Goal: Task Accomplishment & Management: Complete application form

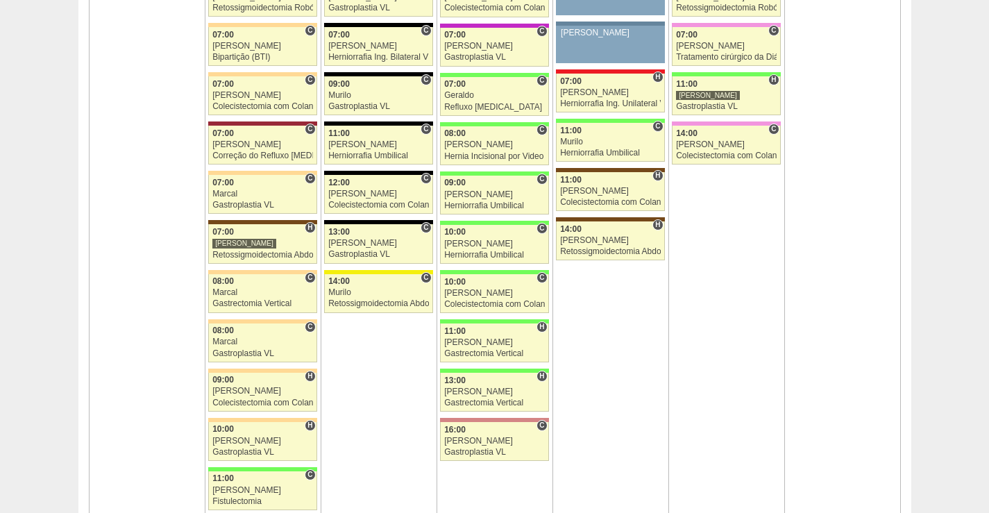
scroll to position [902, 0]
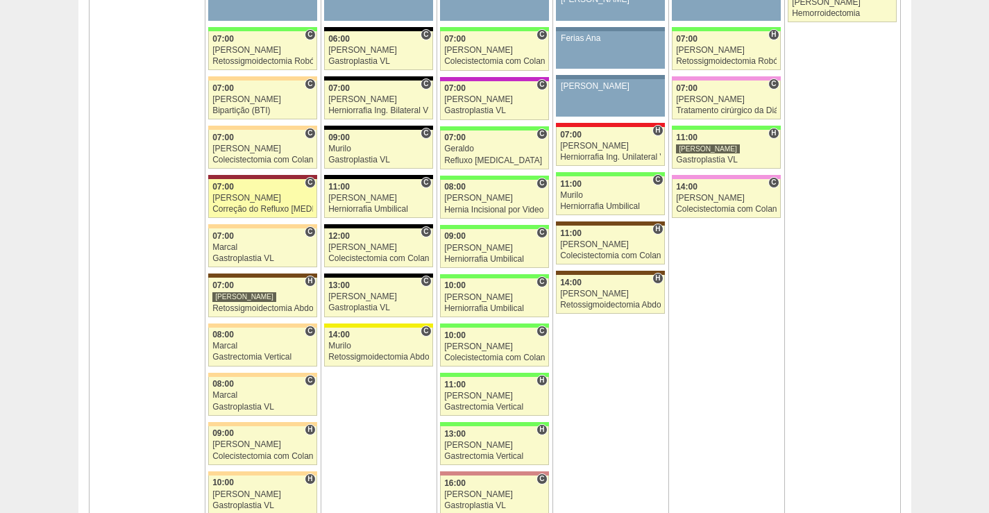
click at [234, 194] on div "[PERSON_NAME]" at bounding box center [262, 198] width 101 height 9
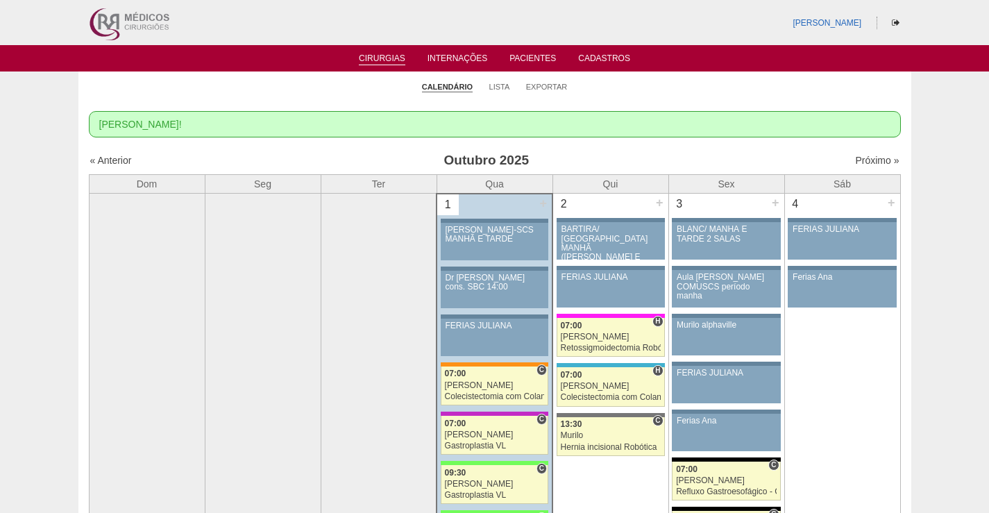
scroll to position [902, 0]
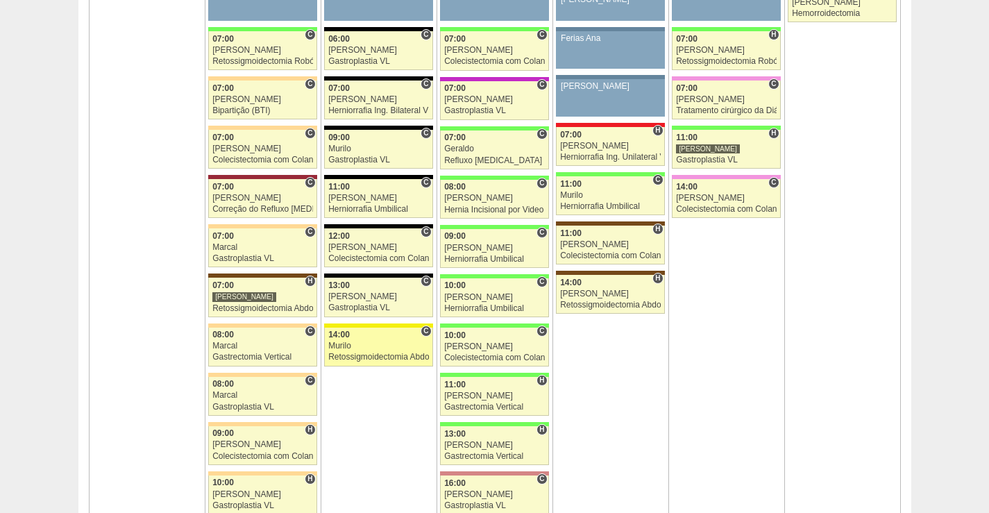
click at [357, 350] on div "Murilo" at bounding box center [378, 345] width 101 height 9
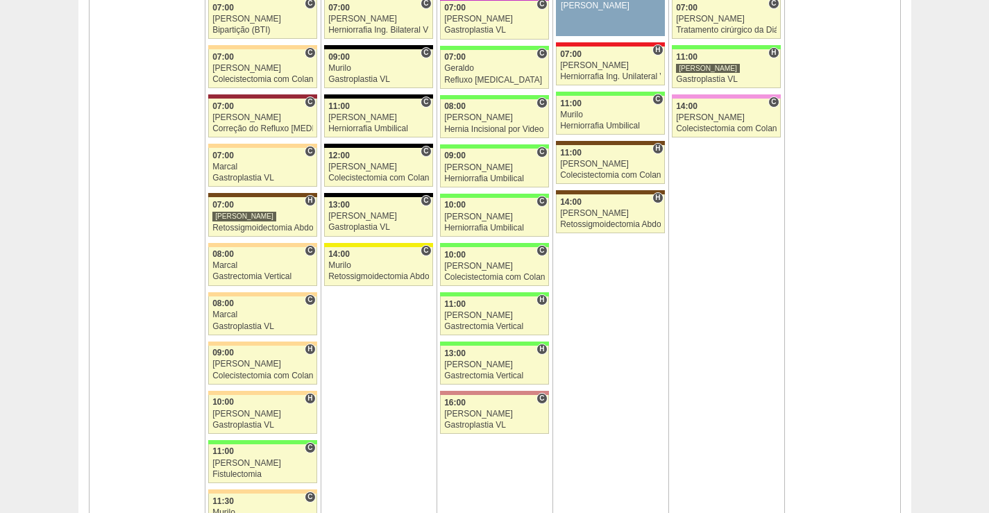
scroll to position [972, 0]
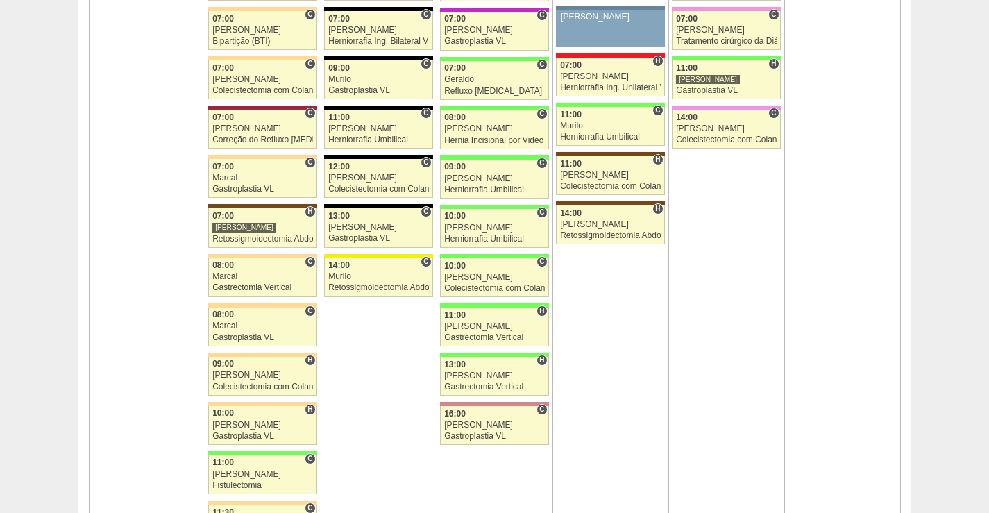
click at [840, 389] on td "11 + 86573 Fellow Ferias Ana Paciente não informado Convênio não informado 8894…" at bounding box center [842, 197] width 116 height 817
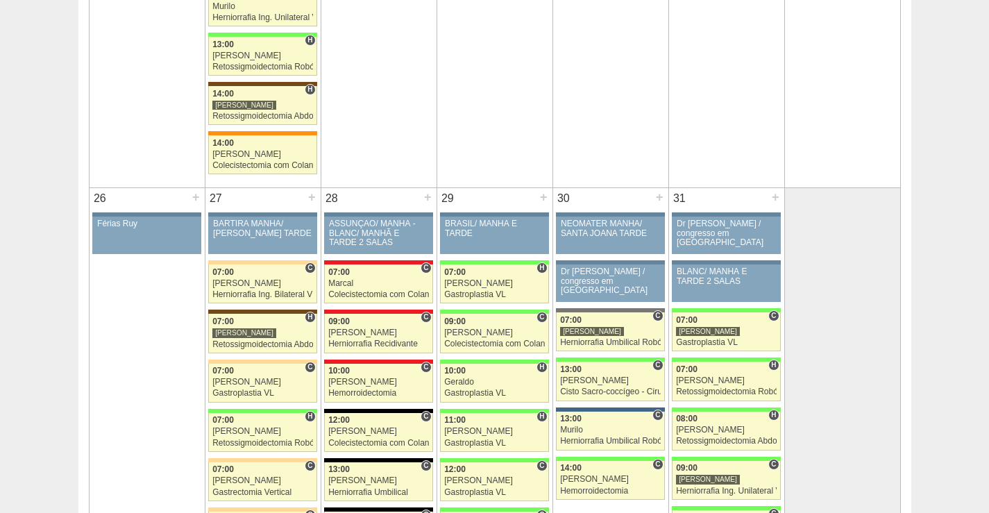
scroll to position [2776, 0]
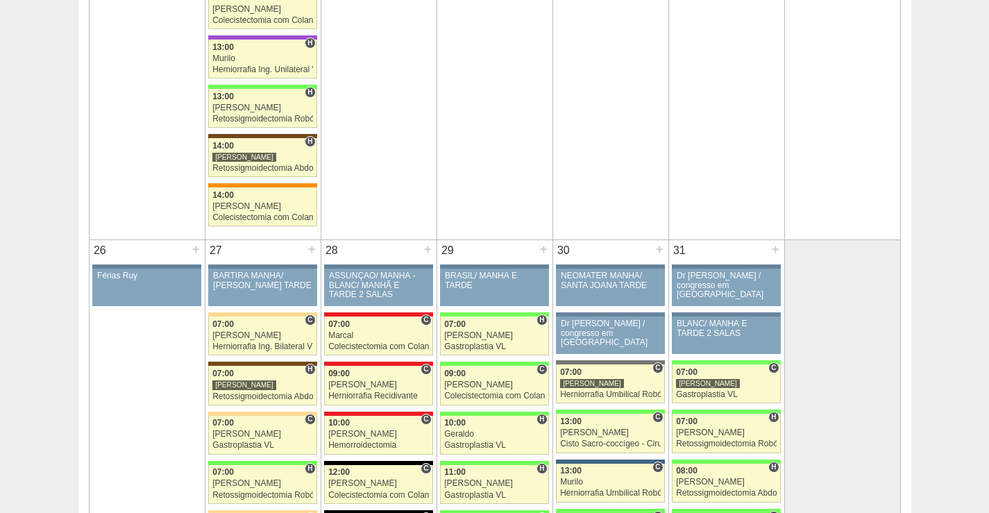
click at [319, 252] on div "27 +" at bounding box center [262, 251] width 115 height 22
click at [314, 252] on div "+" at bounding box center [312, 249] width 12 height 18
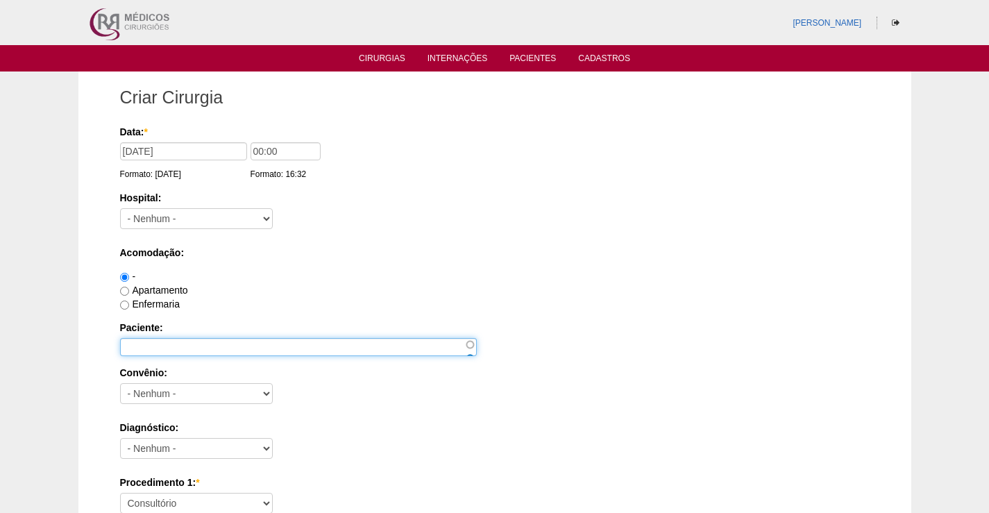
click at [202, 342] on input "Paciente:" at bounding box center [298, 347] width 357 height 18
paste input "[PERSON_NAME]"
type input "[PERSON_NAME]"
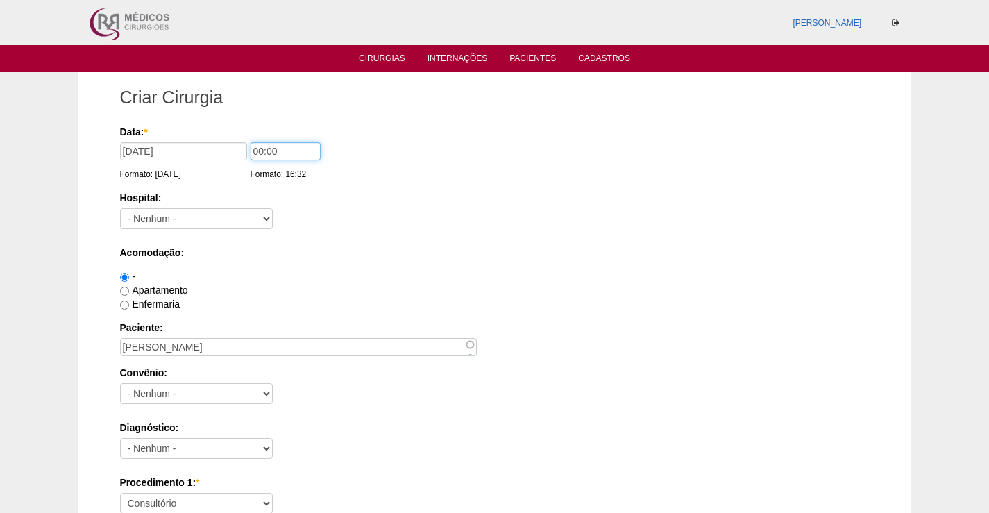
drag, startPoint x: 259, startPoint y: 152, endPoint x: 251, endPoint y: 152, distance: 7.6
click at [251, 152] on input "00:00" at bounding box center [286, 151] width 70 height 18
type input "11:00"
click at [259, 214] on select "- Nenhum - 9 de Julho Albert Einstein Alvorada América Assunção Bartira Benefic…" at bounding box center [196, 218] width 153 height 21
select select "44"
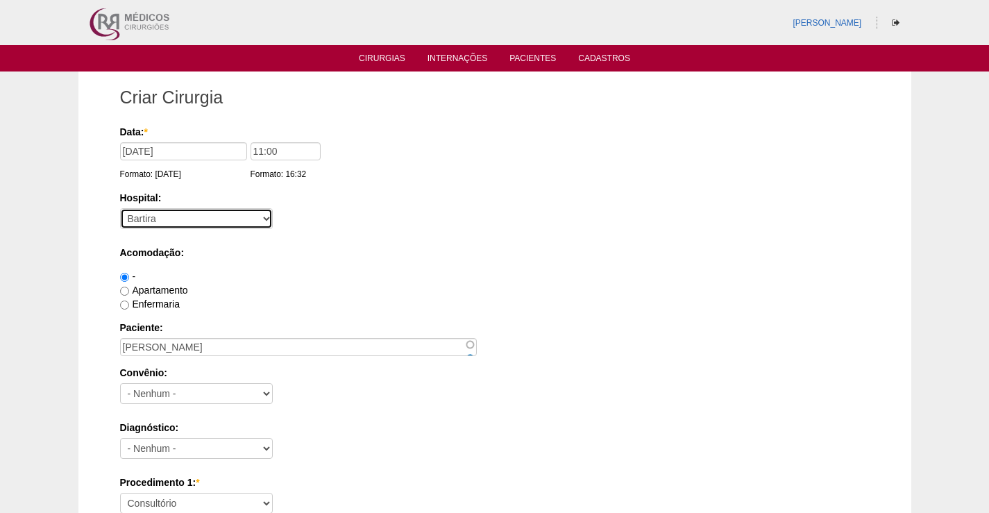
click at [120, 208] on select "- Nenhum - 9 de Julho Albert Einstein Alvorada América Assunção Bartira Benefic…" at bounding box center [196, 218] width 153 height 21
click at [527, 288] on div "Apartamento" at bounding box center [494, 290] width 749 height 14
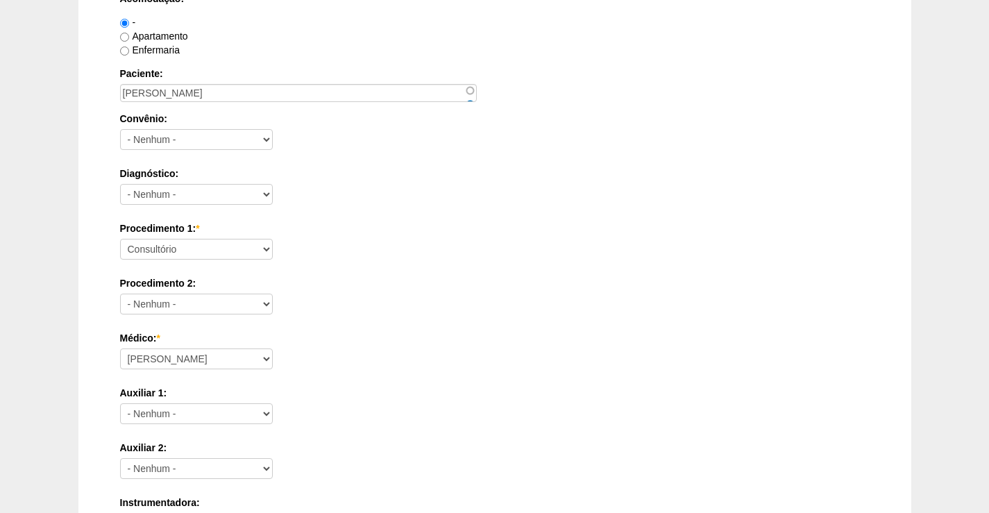
scroll to position [278, 0]
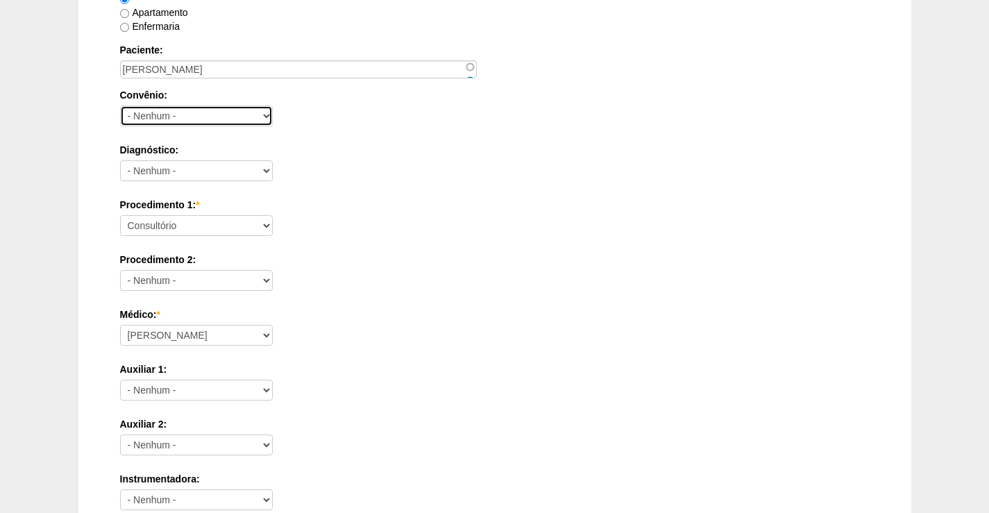
click at [176, 111] on select "- Nenhum - Abet Afresp Allianz Amil Blue Life Caasp Cabesp Caixa de Pensões Car…" at bounding box center [196, 115] width 153 height 21
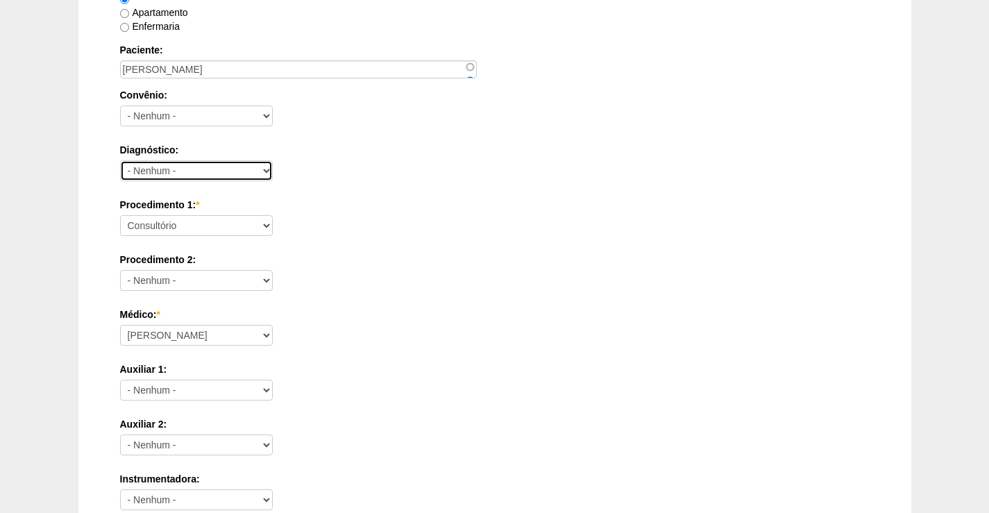
click at [187, 165] on select "- Nenhum - Abdome Agudo Abscesso Hepático Abscesso Perianal Abscesso Peritoneal…" at bounding box center [196, 170] width 153 height 21
drag, startPoint x: 405, startPoint y: 282, endPoint x: 353, endPoint y: 219, distance: 81.7
click at [405, 280] on div "Procedimento 2: - Nenhum - Consultório Abscesso Hepático - Drenagem Abscesso pe…" at bounding box center [494, 275] width 749 height 45
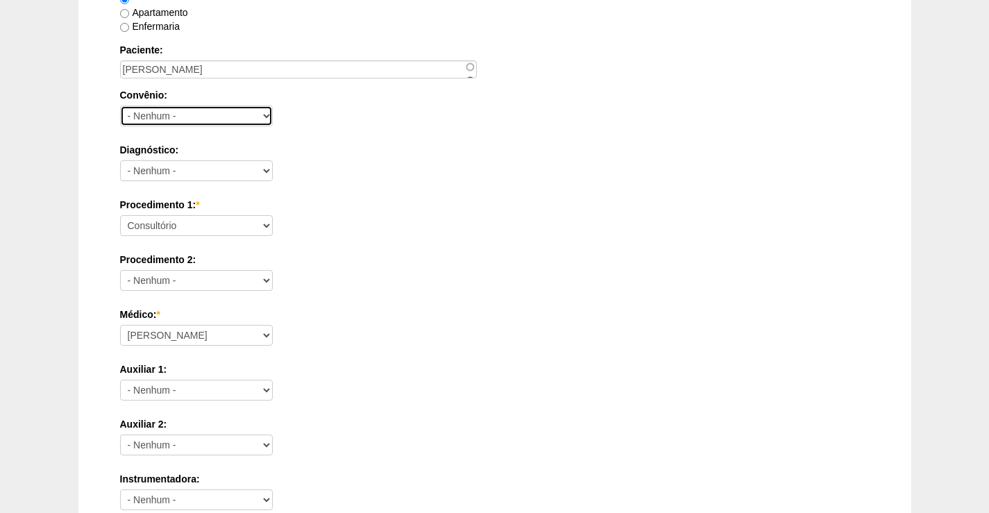
click at [224, 117] on select "- Nenhum - Abet Afresp Allianz Amil Blue Life Caasp Cabesp Caixa de Pensões Car…" at bounding box center [196, 115] width 153 height 21
select select "26"
click at [120, 105] on select "- Nenhum - Abet Afresp Allianz Amil Blue Life Caasp Cabesp Caixa de Pensões Car…" at bounding box center [196, 115] width 153 height 21
click at [399, 280] on div "Procedimento 2: - Nenhum - Consultório Abscesso Hepático - Drenagem Abscesso pe…" at bounding box center [494, 275] width 749 height 45
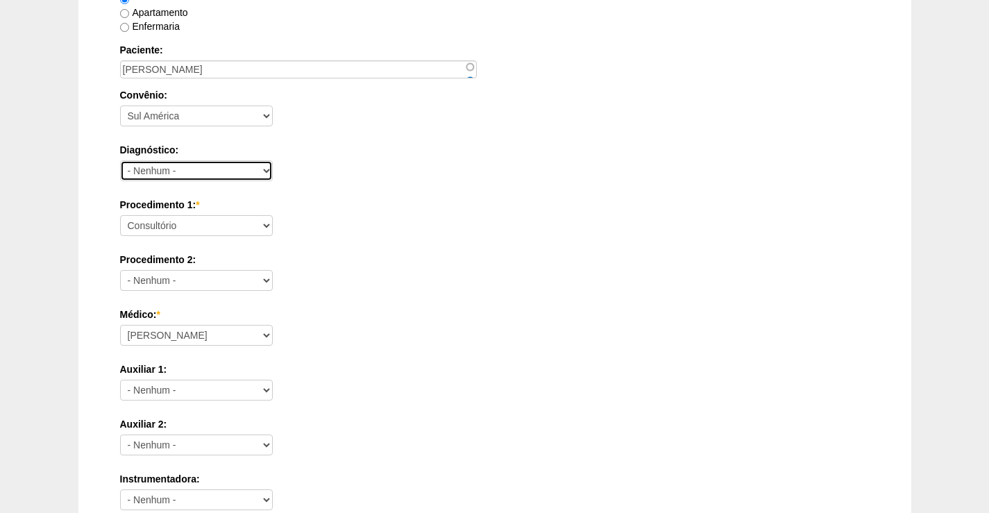
click at [187, 173] on select "- Nenhum - Abdome Agudo Abscesso Hepático Abscesso Perianal Abscesso Peritoneal…" at bounding box center [196, 170] width 153 height 21
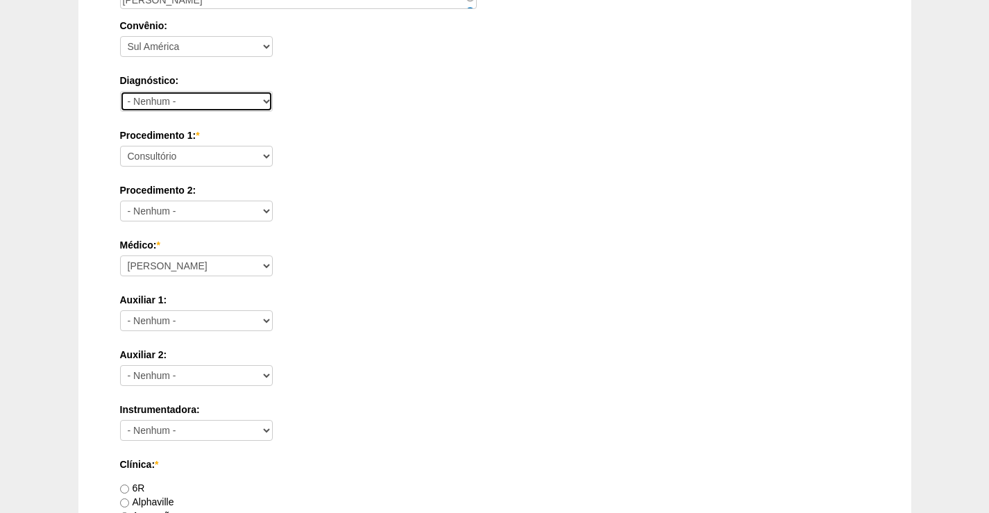
click at [224, 101] on select "- Nenhum - Abdome Agudo Abscesso Hepático Abscesso Perianal Abscesso Peritoneal…" at bounding box center [196, 101] width 153 height 21
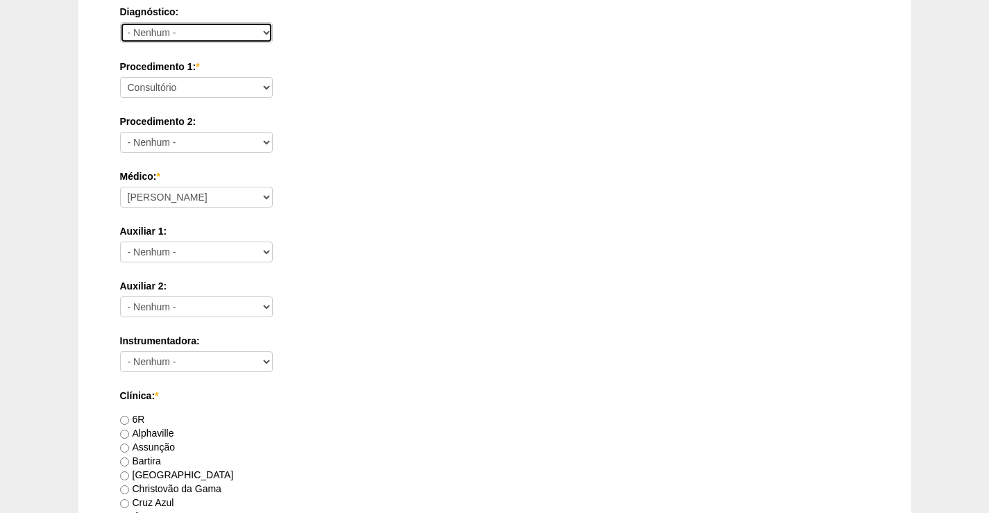
scroll to position [416, 0]
click at [237, 24] on select "- Nenhum - Abdome Agudo Abscesso Hepático Abscesso Perianal Abscesso Peritoneal…" at bounding box center [196, 32] width 153 height 21
select select "3707"
click at [120, 22] on select "- Nenhum - Abdome Agudo Abscesso Hepático Abscesso Perianal Abscesso Peritoneal…" at bounding box center [196, 32] width 153 height 21
click at [285, 146] on div "Procedimento 2: - Nenhum - Consultório Abscesso Hepático - Drenagem Abscesso pe…" at bounding box center [494, 136] width 749 height 45
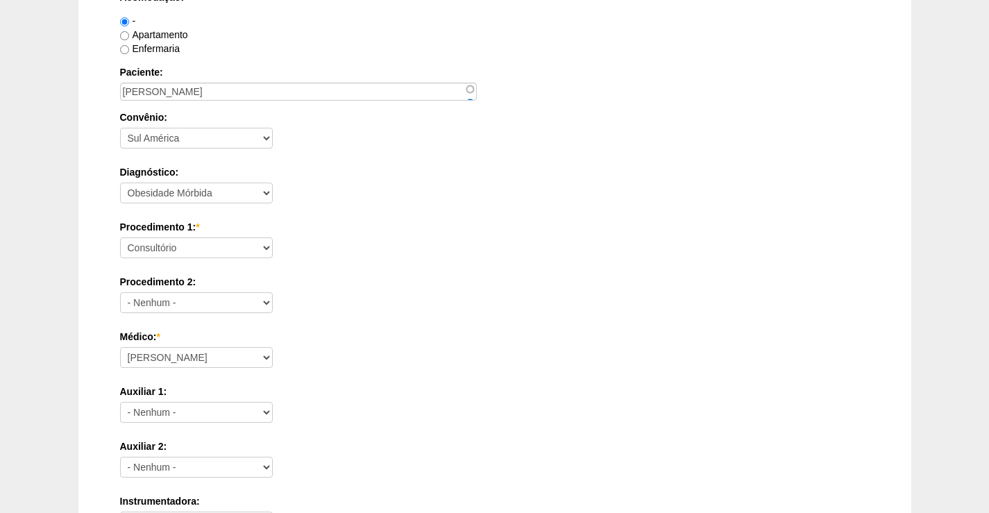
scroll to position [278, 0]
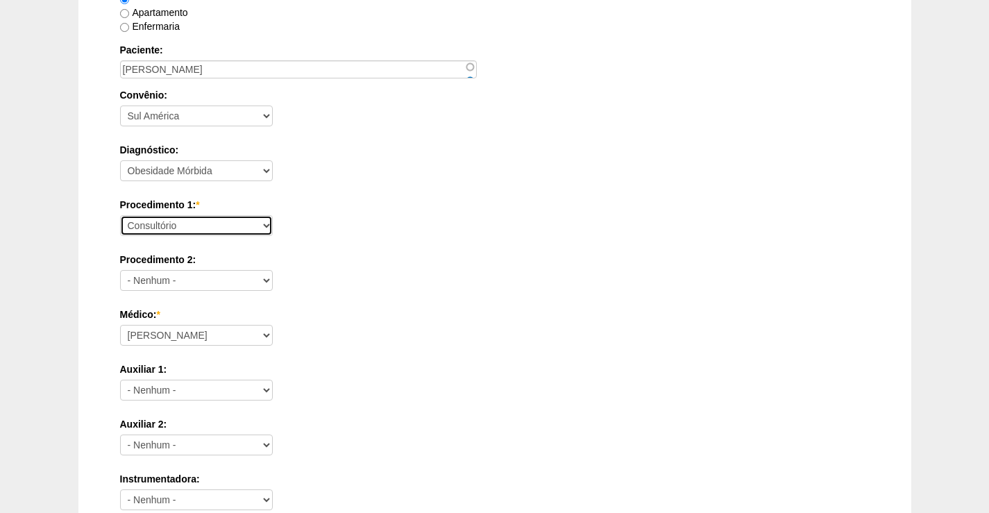
click at [221, 227] on select "Consultório Abscesso Hepático - Drenagem Abscesso perianal Amputação Abdômino P…" at bounding box center [196, 225] width 153 height 21
click at [120, 215] on select "Consultório Abscesso Hepático - Drenagem Abscesso perianal Amputação Abdômino P…" at bounding box center [196, 225] width 153 height 21
click at [448, 280] on div "Procedimento 2: - Nenhum - Consultório Abscesso Hepático - Drenagem Abscesso pe…" at bounding box center [494, 275] width 749 height 45
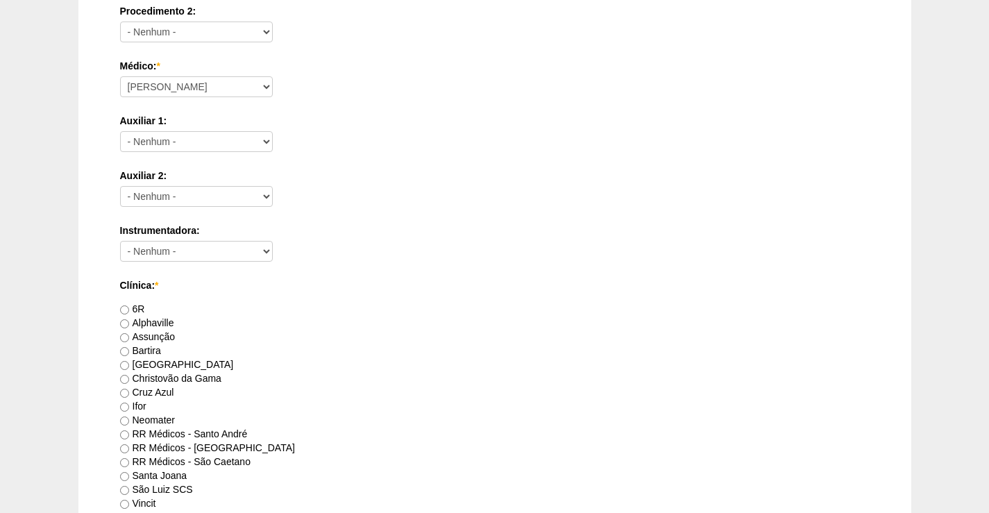
scroll to position [347, 0]
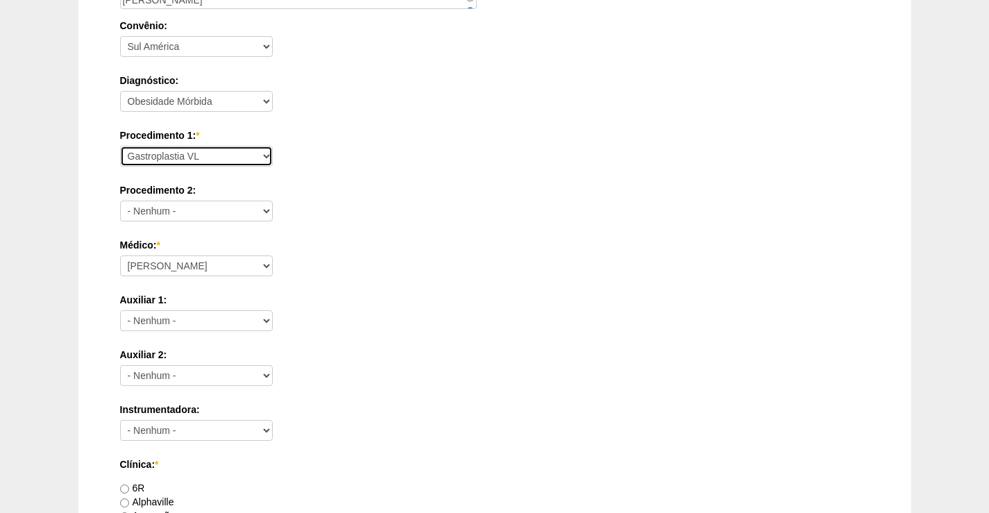
click at [201, 153] on select "Consultório Abscesso Hepático - Drenagem Abscesso perianal Amputação Abdômino P…" at bounding box center [196, 156] width 153 height 21
select select "18616"
click at [120, 146] on select "Consultório Abscesso Hepático - Drenagem Abscesso perianal Amputação Abdômino P…" at bounding box center [196, 156] width 153 height 21
click at [472, 296] on label "Auxiliar 1:" at bounding box center [494, 300] width 749 height 14
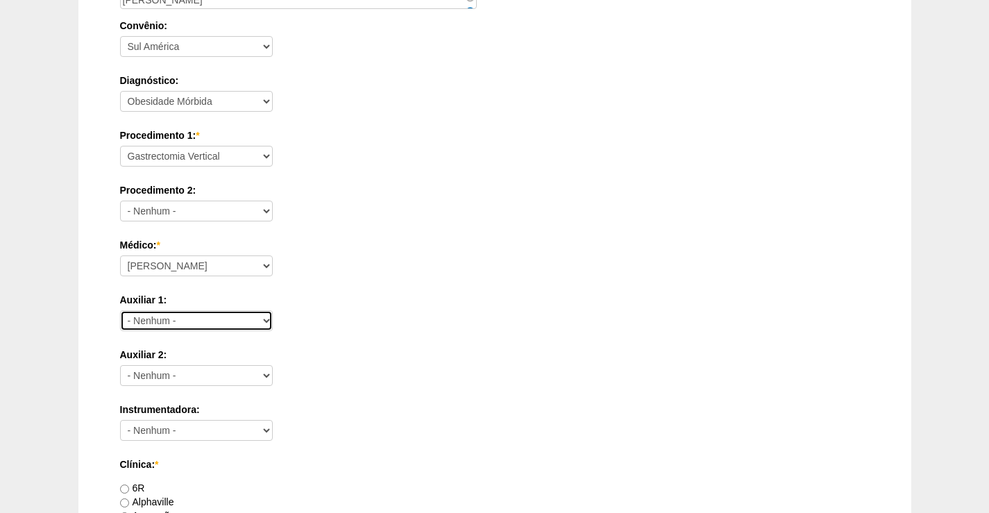
click at [273, 310] on select "- Nenhum - Ana Paula Bruno Felipe Rossi Geraldo Igor Benevides Isabella Juliana…" at bounding box center [196, 320] width 153 height 21
click at [375, 362] on div "Auxiliar 2: - Nenhum - Ana Paula Bruno Felipe Rossi Geraldo Igor Benevides Isab…" at bounding box center [494, 370] width 749 height 45
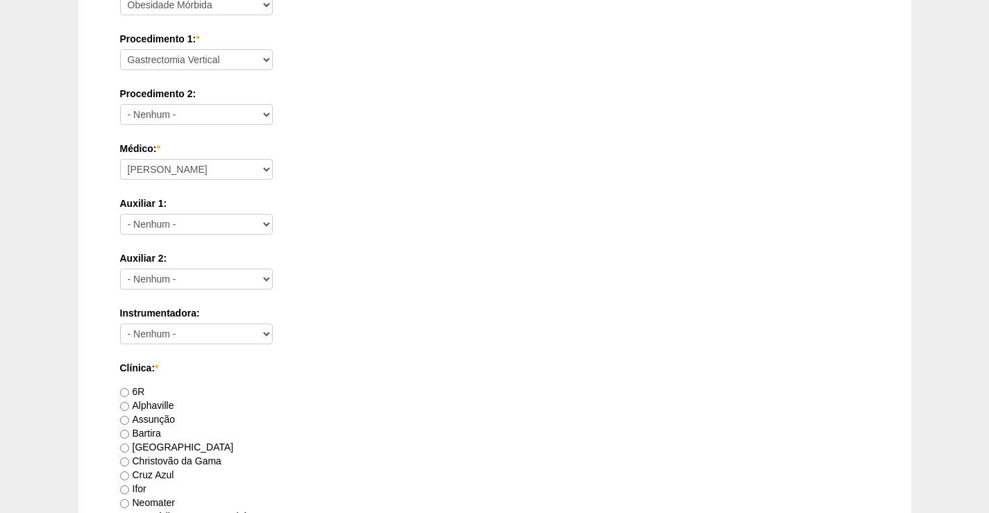
scroll to position [625, 0]
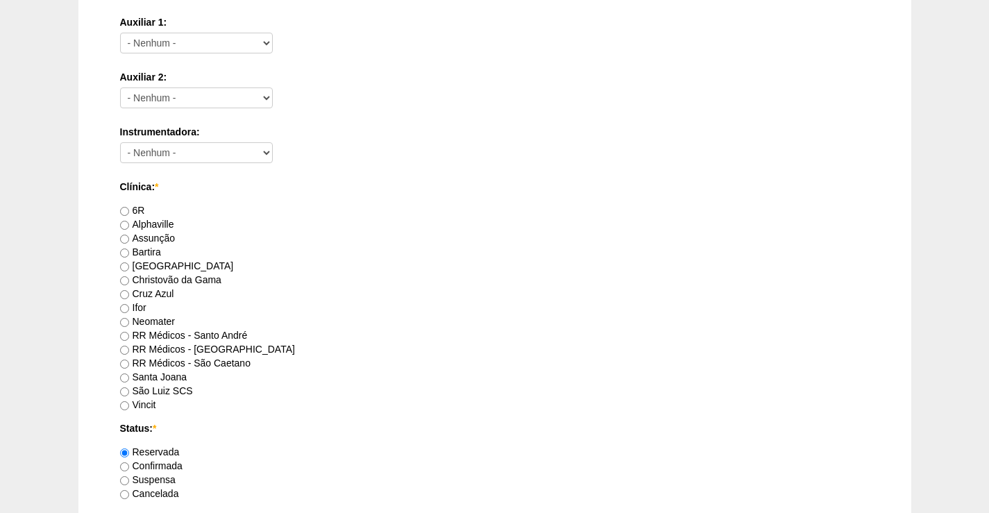
click at [168, 350] on label "RR Médicos - São Bernardo do Campo" at bounding box center [207, 349] width 175 height 11
click at [129, 350] on input "RR Médicos - São Bernardo do Campo" at bounding box center [124, 350] width 9 height 9
radio input "true"
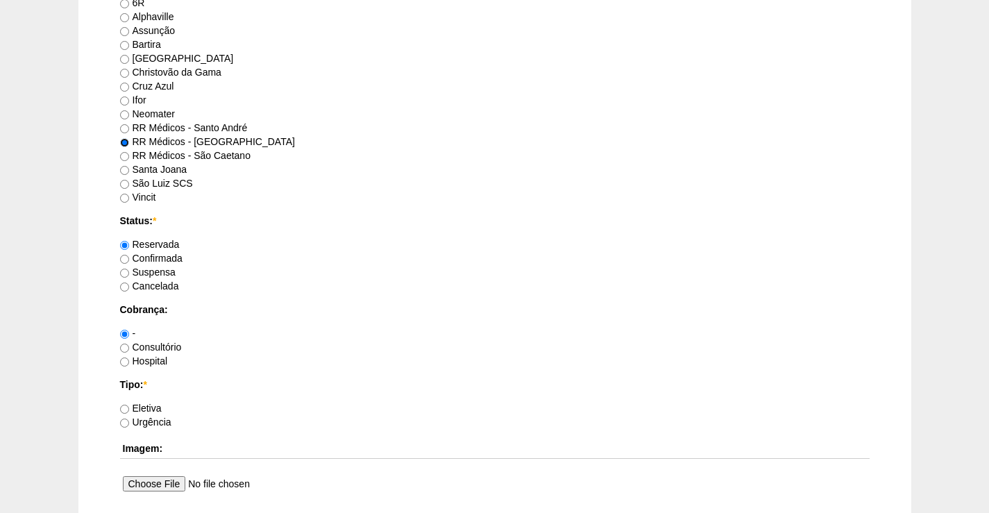
scroll to position [833, 0]
click at [154, 345] on label "Consultório" at bounding box center [151, 346] width 62 height 11
click at [129, 345] on input "Consultório" at bounding box center [124, 347] width 9 height 9
radio input "true"
click at [158, 407] on label "Eletiva" at bounding box center [141, 407] width 42 height 11
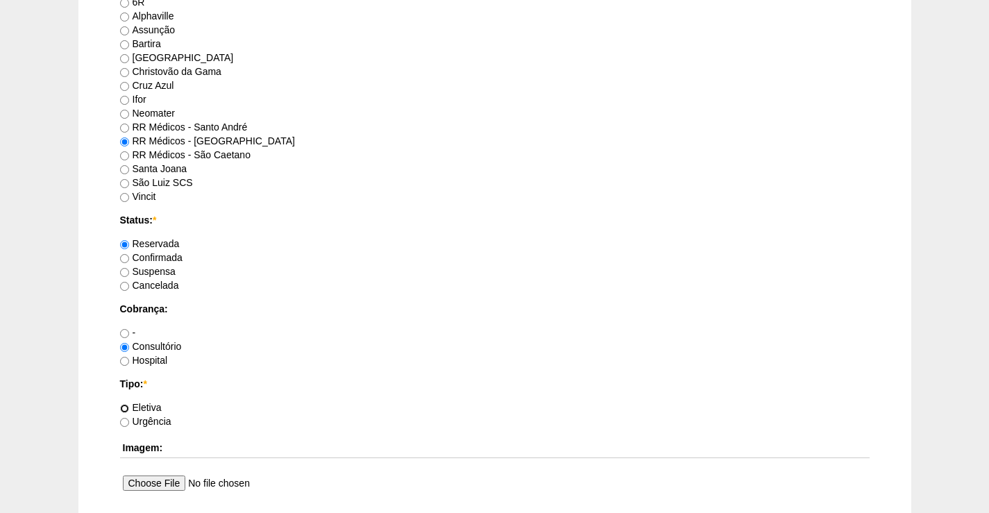
click at [129, 407] on input "Eletiva" at bounding box center [124, 408] width 9 height 9
radio input "true"
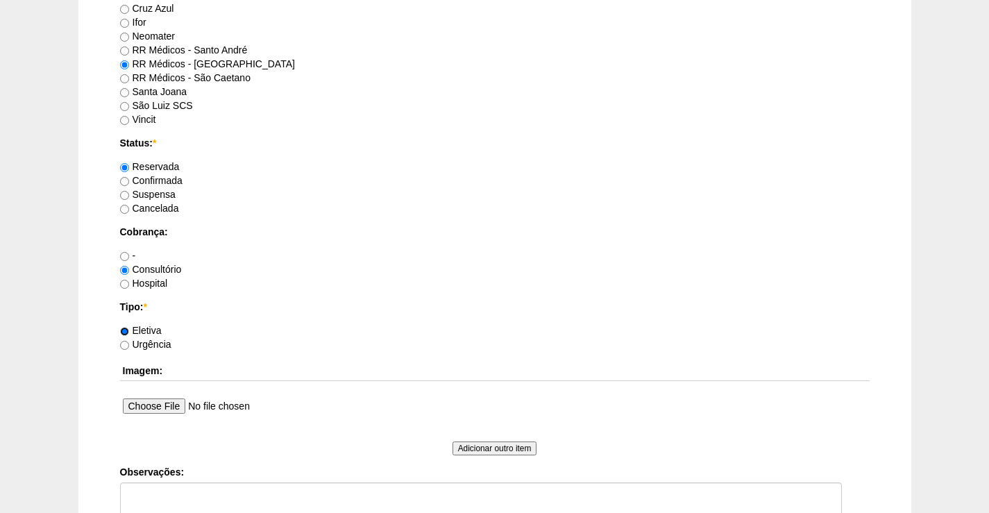
scroll to position [1110, 0]
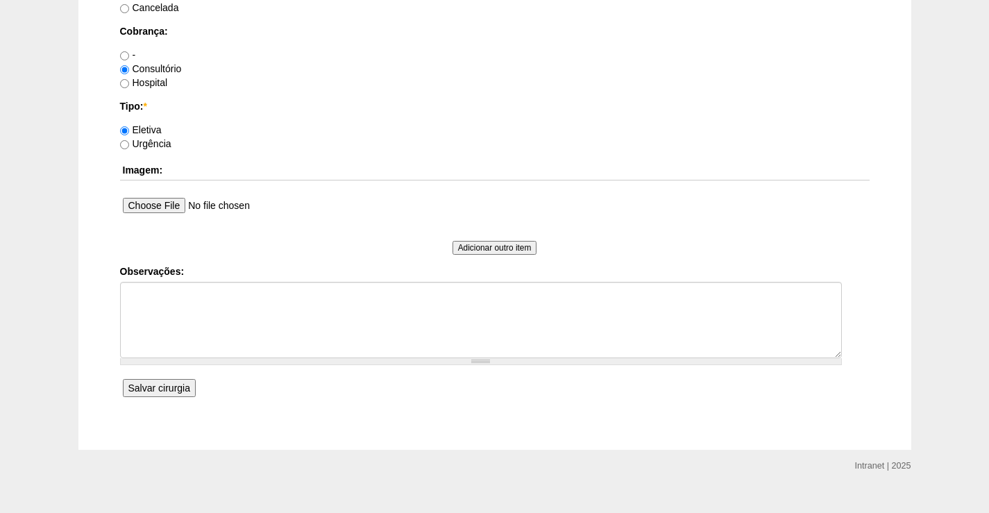
click at [161, 391] on input "Salvar cirurgia" at bounding box center [159, 388] width 73 height 18
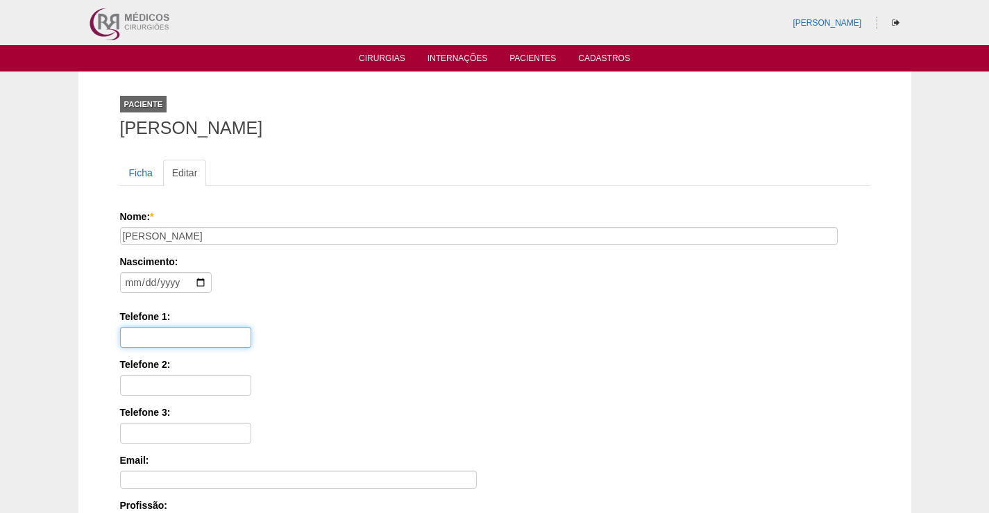
click at [176, 342] on input "Telefone 1:" at bounding box center [185, 337] width 131 height 21
type input "11 98755-4908"
click at [521, 393] on div "Nome: * [PERSON_NAME] Nascimento: Formato: [DATE] Telefone 1: [PHONE_NUMBER] Te…" at bounding box center [494, 444] width 749 height 469
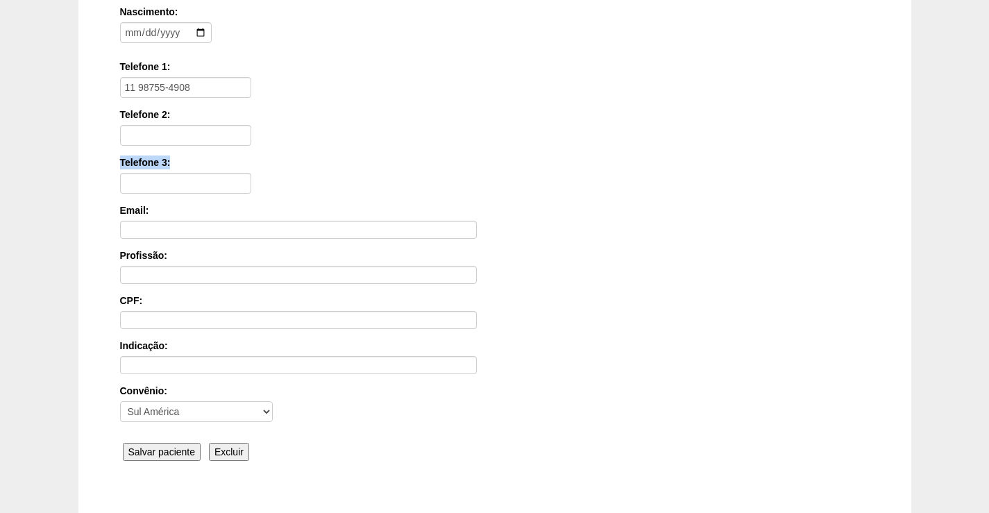
scroll to position [334, 0]
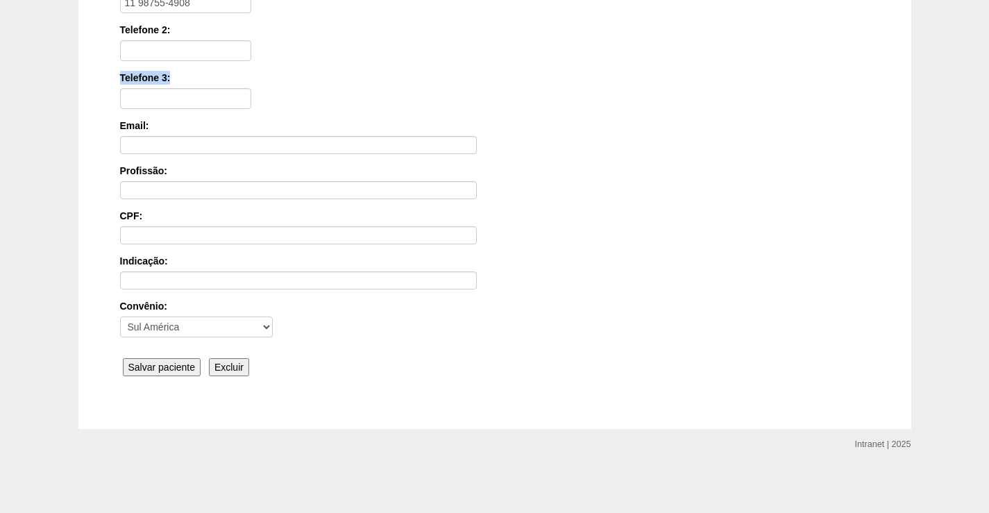
click at [187, 371] on input "Salvar paciente" at bounding box center [162, 367] width 78 height 18
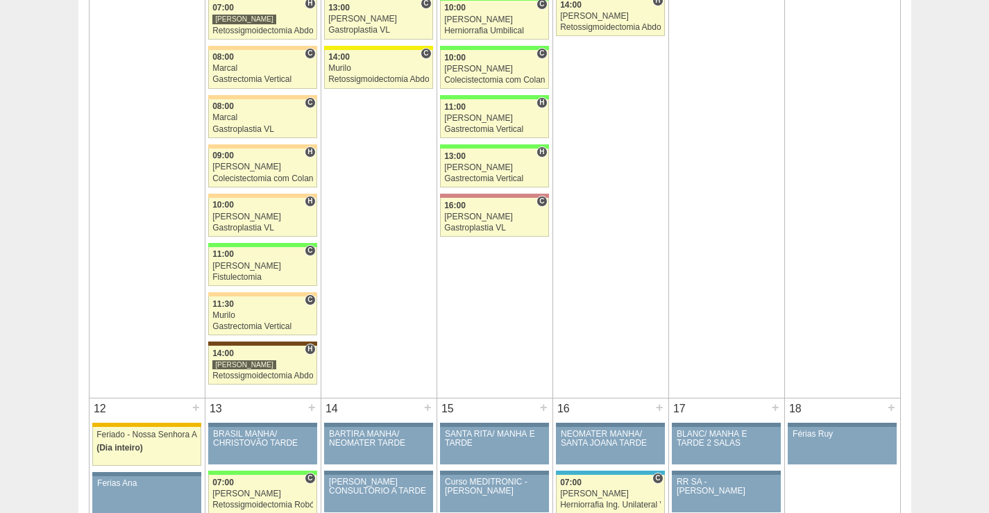
scroll to position [1665, 0]
